Goal: Information Seeking & Learning: Find specific fact

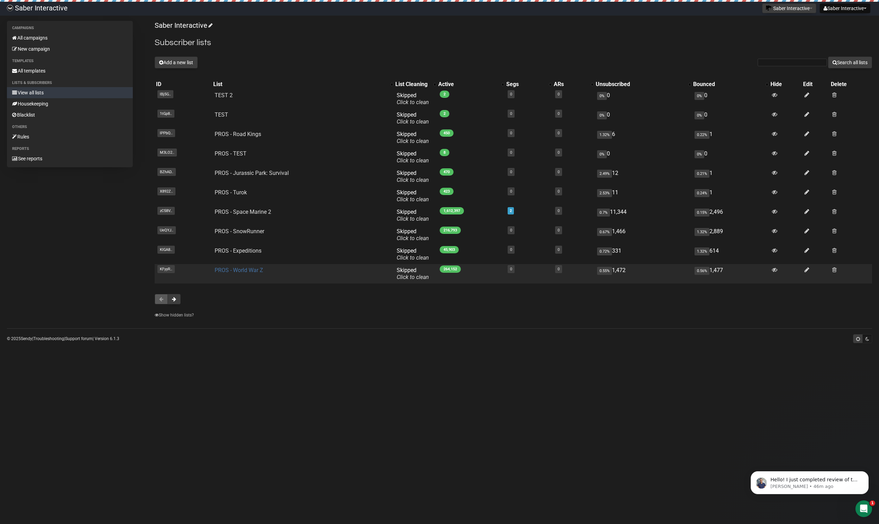
click at [256, 271] on link "PROS - World War Z" at bounding box center [239, 270] width 49 height 7
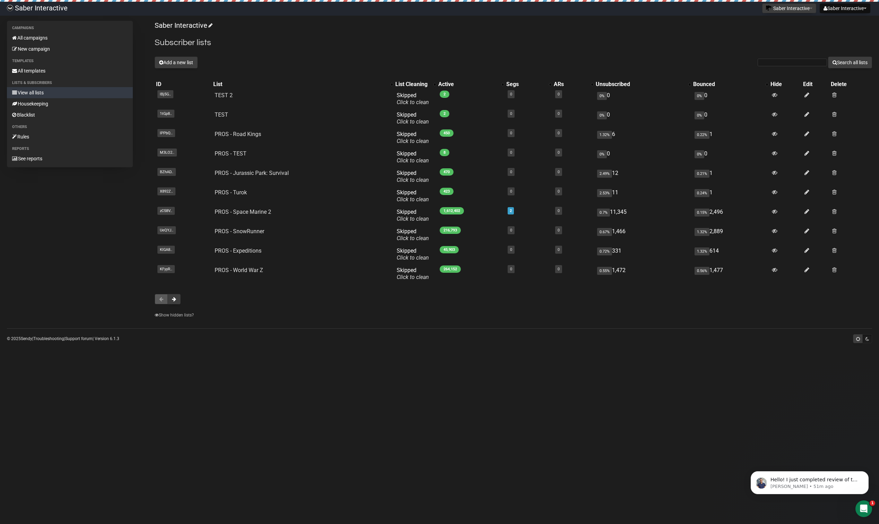
click at [181, 296] on div at bounding box center [514, 299] width 718 height 10
click at [177, 299] on button at bounding box center [174, 299] width 13 height 10
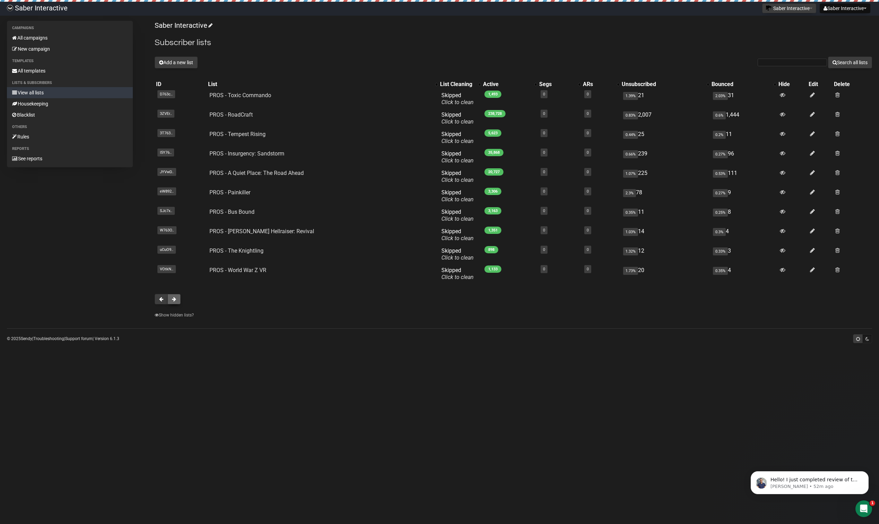
click at [178, 301] on button at bounding box center [174, 299] width 13 height 10
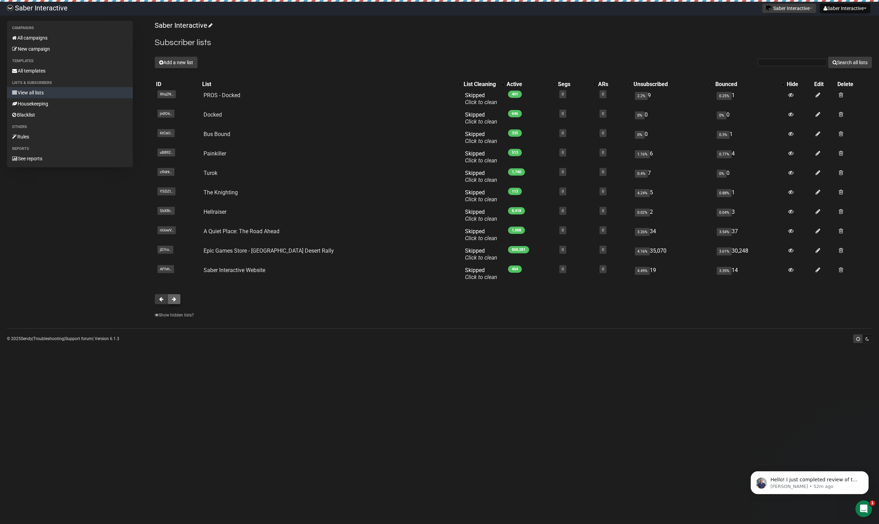
click at [177, 299] on button at bounding box center [174, 299] width 13 height 10
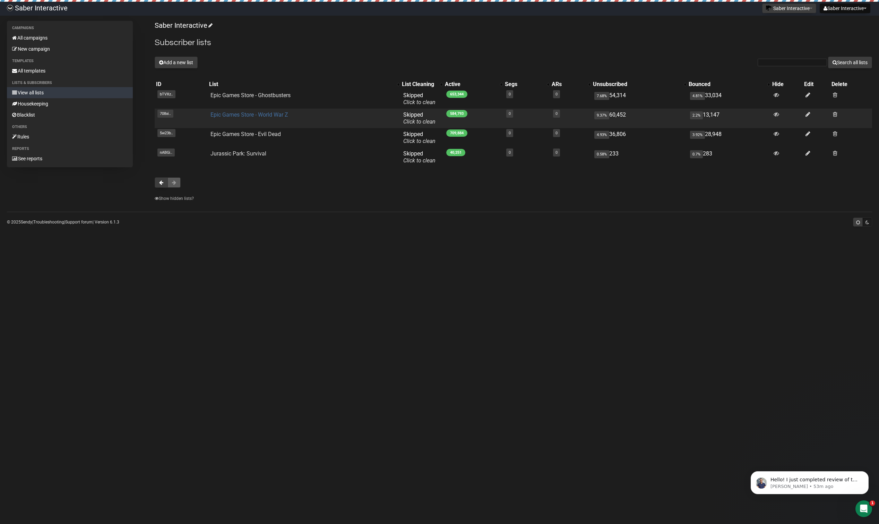
click at [250, 113] on link "Epic Games Store - World War Z" at bounding box center [250, 114] width 78 height 7
